Goal: Information Seeking & Learning: Learn about a topic

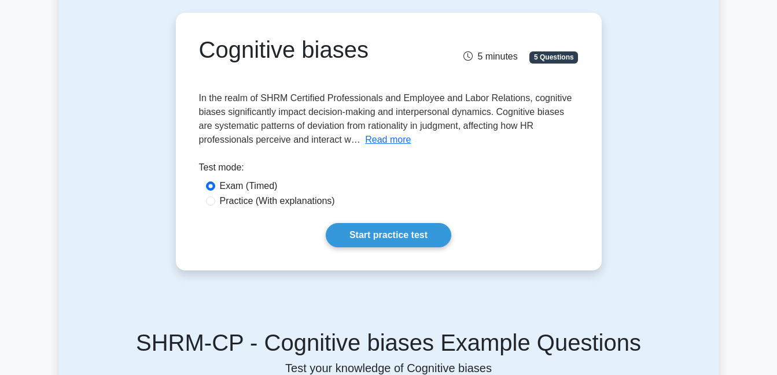
scroll to position [104, 0]
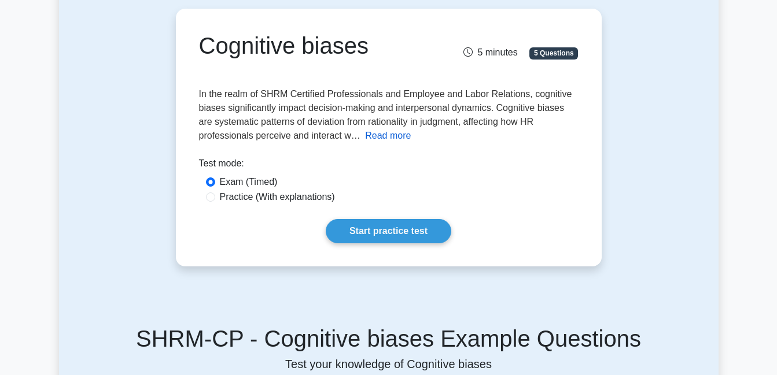
click at [365, 135] on button "Read more" at bounding box center [388, 136] width 46 height 14
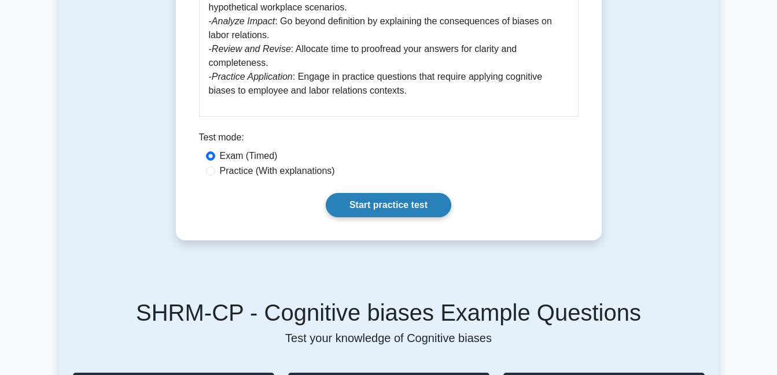
scroll to position [1106, 0]
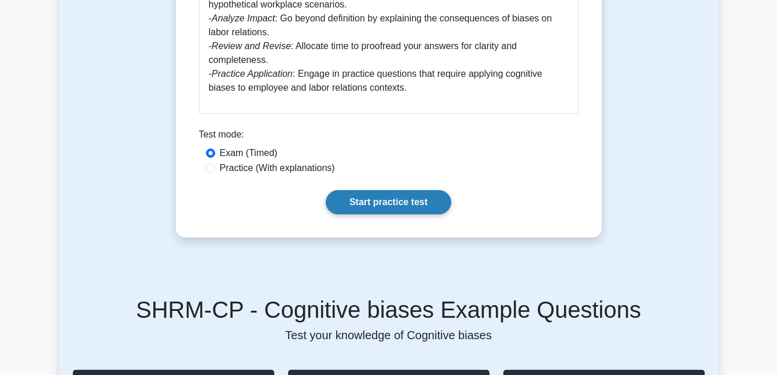
click at [392, 190] on link "Start practice test" at bounding box center [389, 202] width 126 height 24
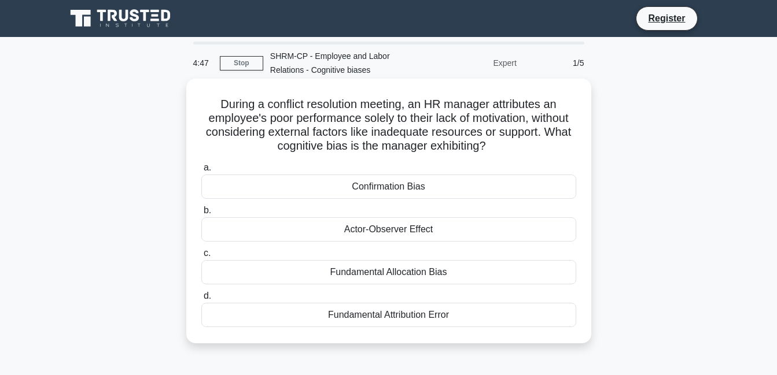
click at [401, 316] on div "Fundamental Attribution Error" at bounding box center [388, 315] width 375 height 24
click at [201, 300] on input "d. Fundamental Attribution Error" at bounding box center [201, 297] width 0 height 8
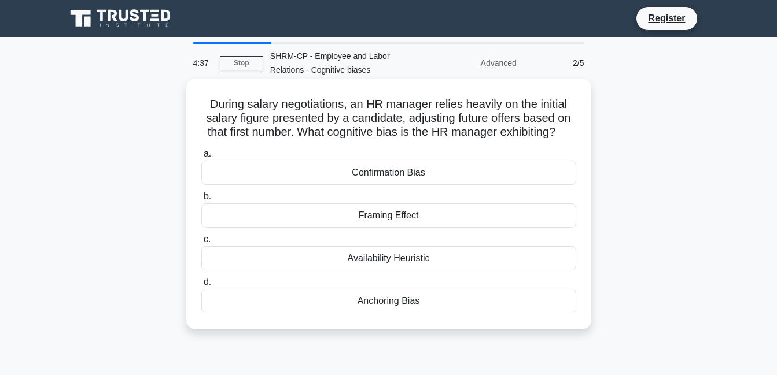
click at [421, 300] on div "Anchoring Bias" at bounding box center [388, 301] width 375 height 24
click at [201, 286] on input "d. Anchoring Bias" at bounding box center [201, 283] width 0 height 8
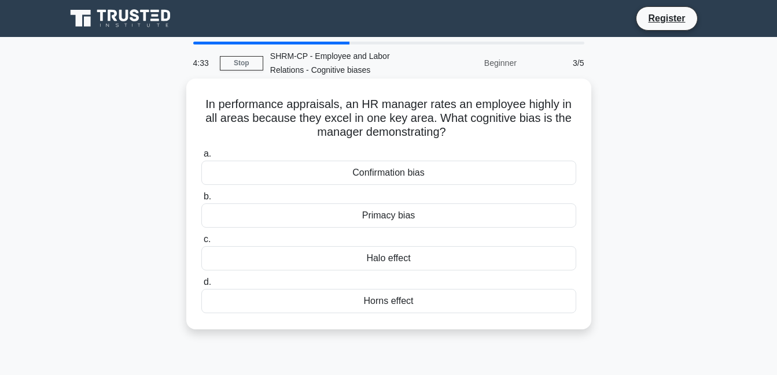
click at [407, 261] on div "Halo effect" at bounding box center [388, 258] width 375 height 24
click at [201, 244] on input "c. Halo effect" at bounding box center [201, 240] width 0 height 8
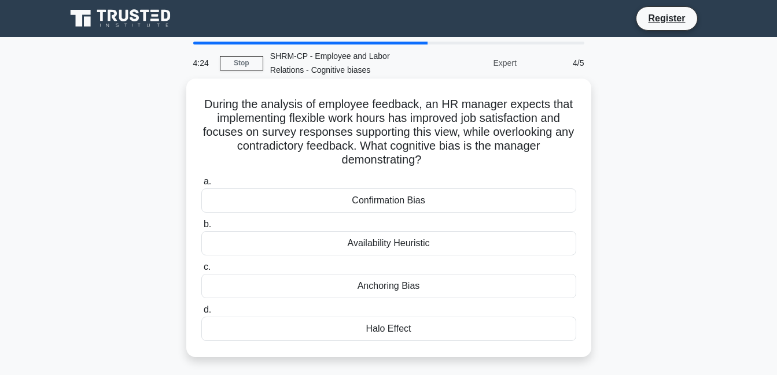
click at [424, 200] on div "Confirmation Bias" at bounding box center [388, 201] width 375 height 24
click at [201, 186] on input "a. Confirmation Bias" at bounding box center [201, 182] width 0 height 8
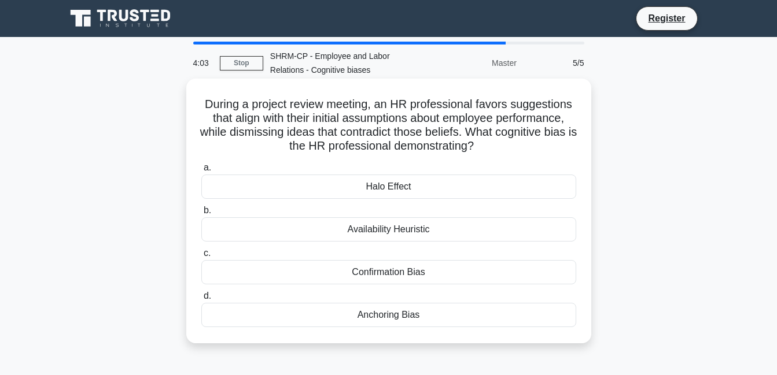
scroll to position [8, 0]
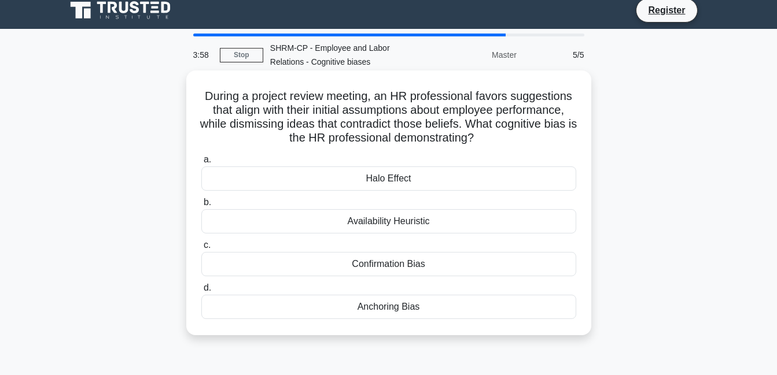
click at [421, 262] on div "Confirmation Bias" at bounding box center [388, 264] width 375 height 24
click at [201, 249] on input "c. Confirmation Bias" at bounding box center [201, 246] width 0 height 8
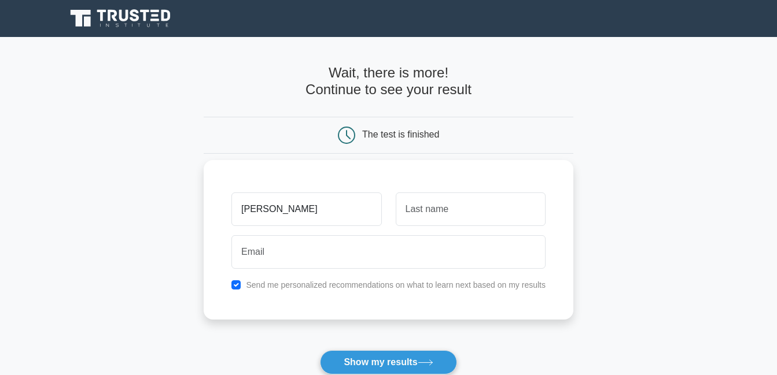
type input "[PERSON_NAME]"
type input "Johnson"
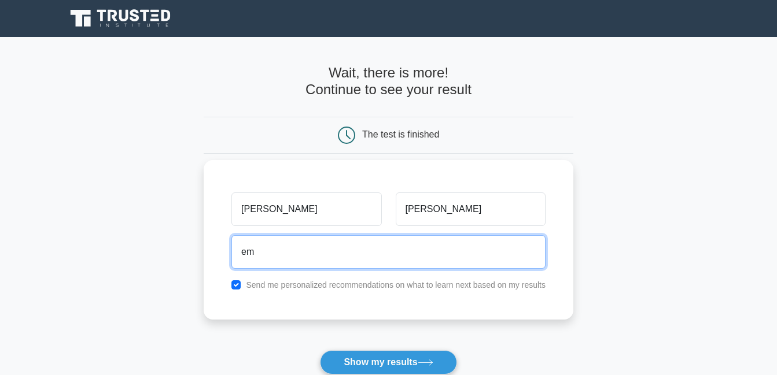
type input "e"
paste input "michaeljohnson500@gmail.com"
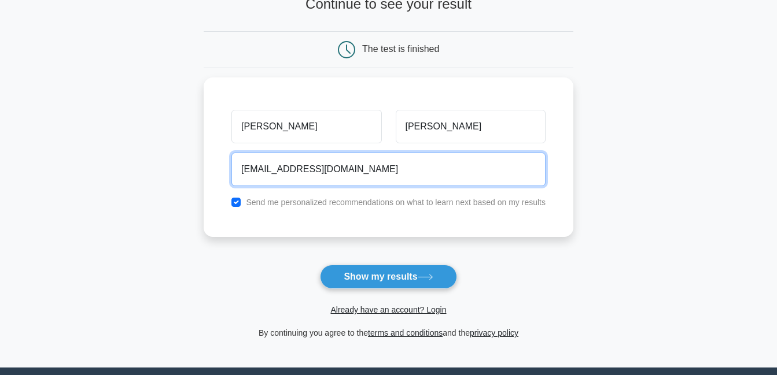
scroll to position [113, 0]
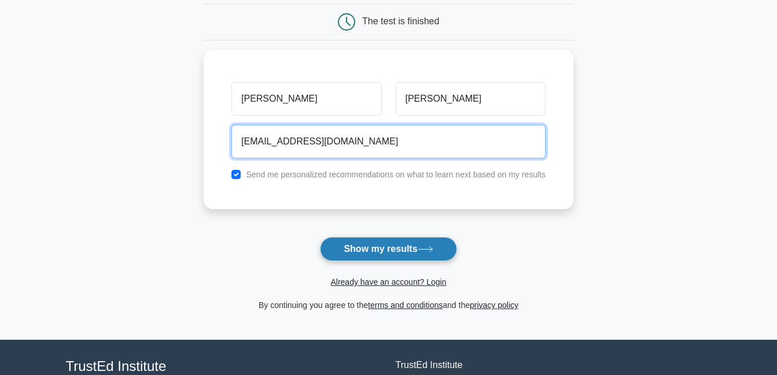
type input "michaeljohnson500@gmail.com"
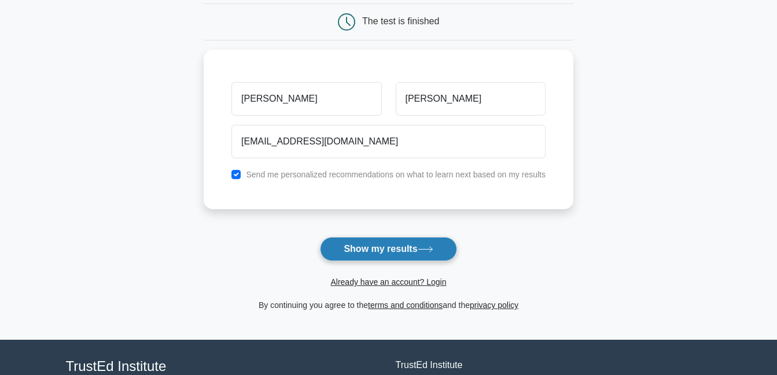
click at [415, 253] on button "Show my results" at bounding box center [388, 249] width 137 height 24
